Goal: Navigation & Orientation: Understand site structure

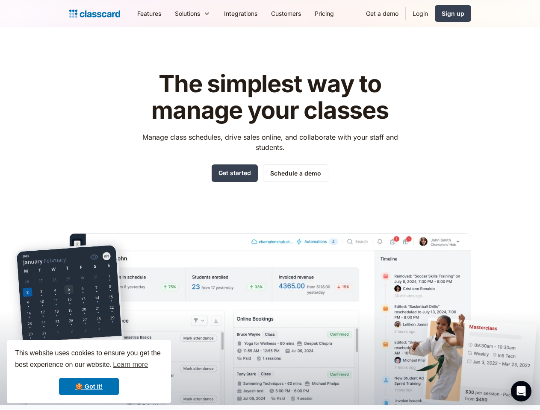
click at [270, 205] on div "The simplest way to manage your classes Manage class schedules, drive sales onl…" at bounding box center [270, 231] width 402 height 348
click at [89, 372] on div "This website uses cookies to ensure you get the best experience on our website.…" at bounding box center [89, 371] width 164 height 63
click at [300, 13] on nav "Features Resources Blog The latest industry news, updates and info. Customer st…" at bounding box center [300, 13] width 341 height 19
click at [168, 13] on div "Solutions Sports academy Swim school Dance studio Gymnastics Music school Marti…" at bounding box center [192, 13] width 49 height 19
click at [521, 391] on icon "Open Intercom Messenger" at bounding box center [521, 391] width 9 height 10
